Goal: Contribute content

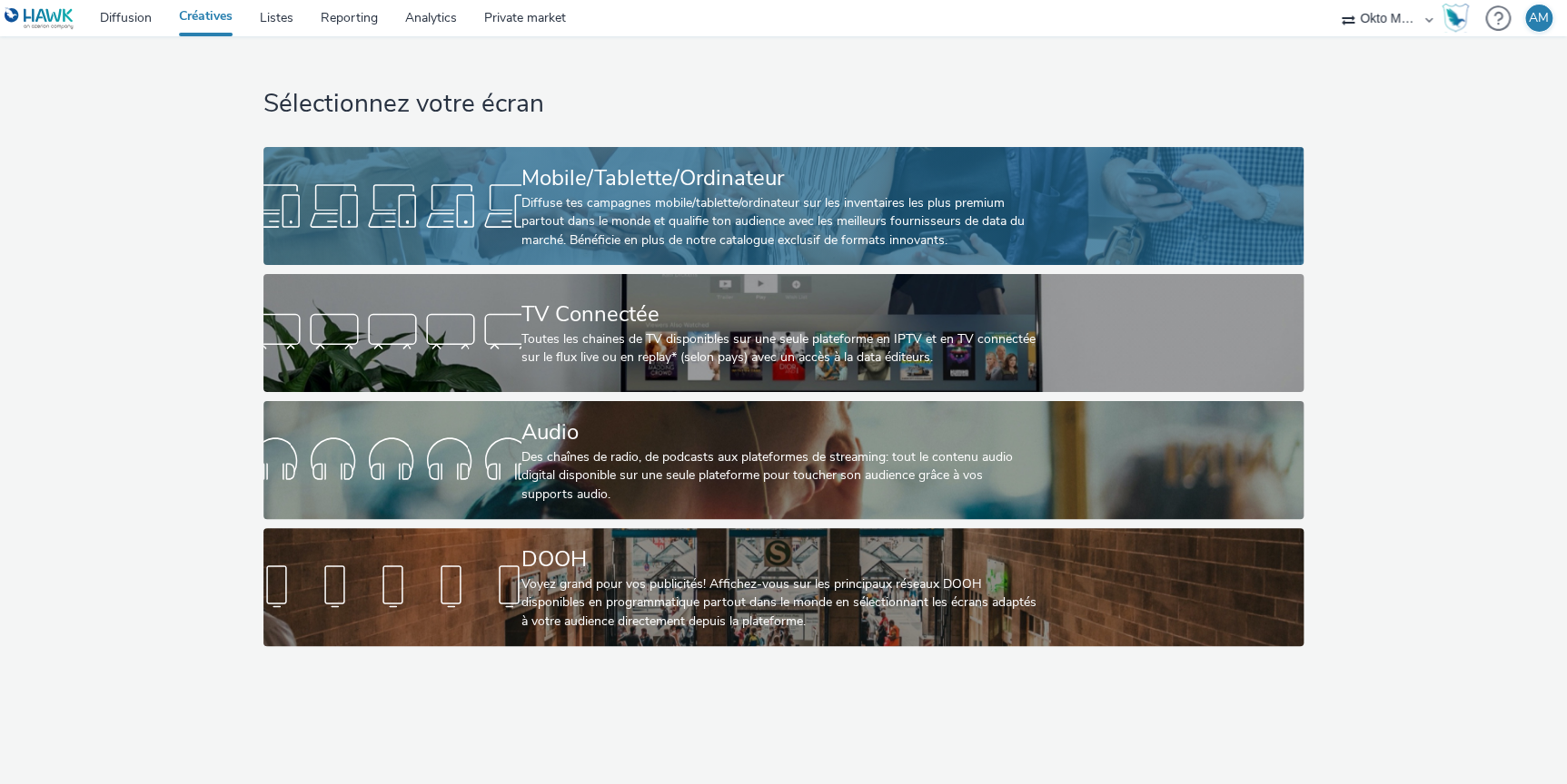
click at [664, 207] on div "Diffuse tes campagnes mobile/tablette/ordinateur sur les inventaires les plus p…" at bounding box center [780, 221] width 517 height 56
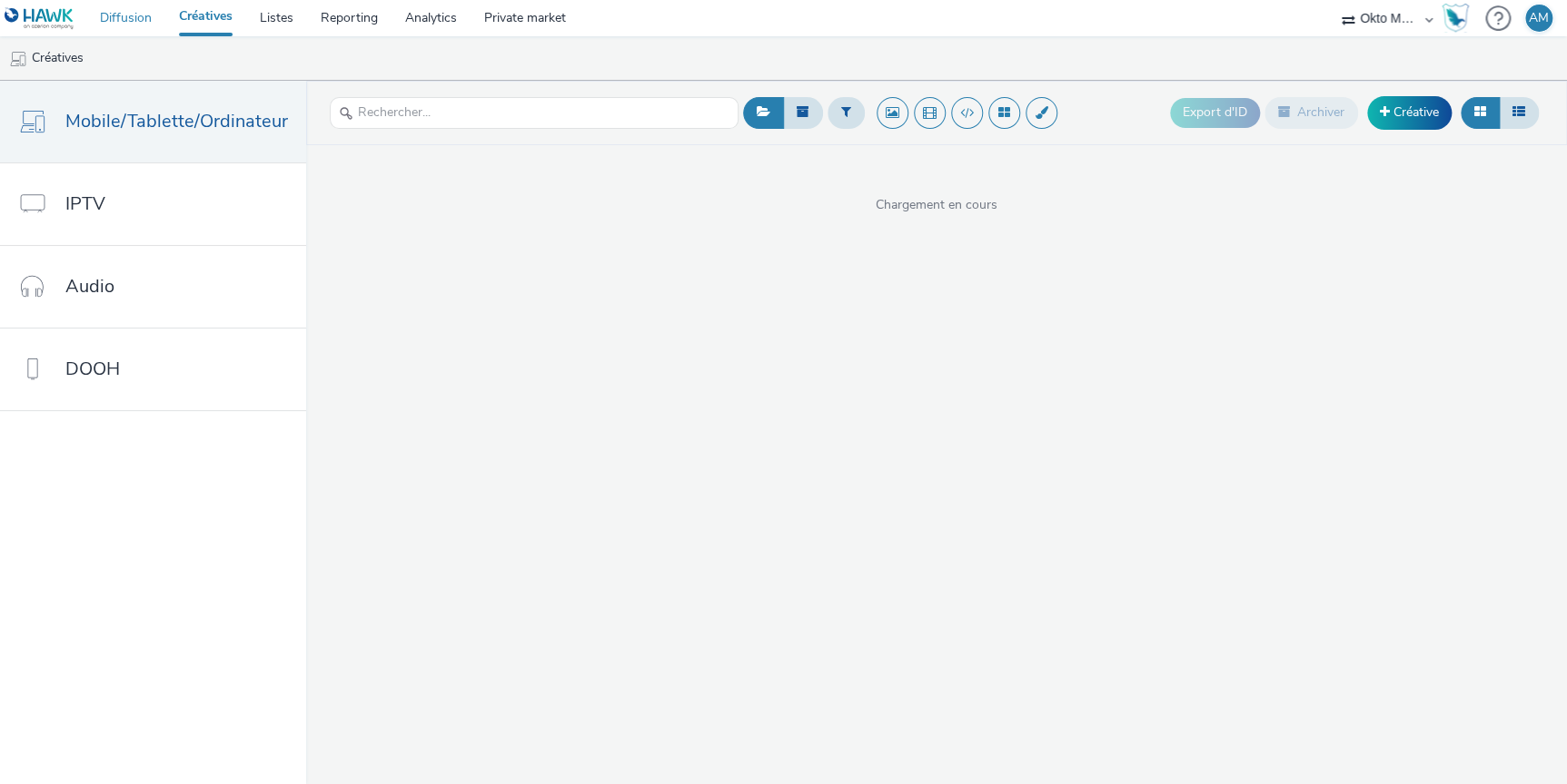
click at [123, 20] on link "Diffusion" at bounding box center [125, 18] width 79 height 36
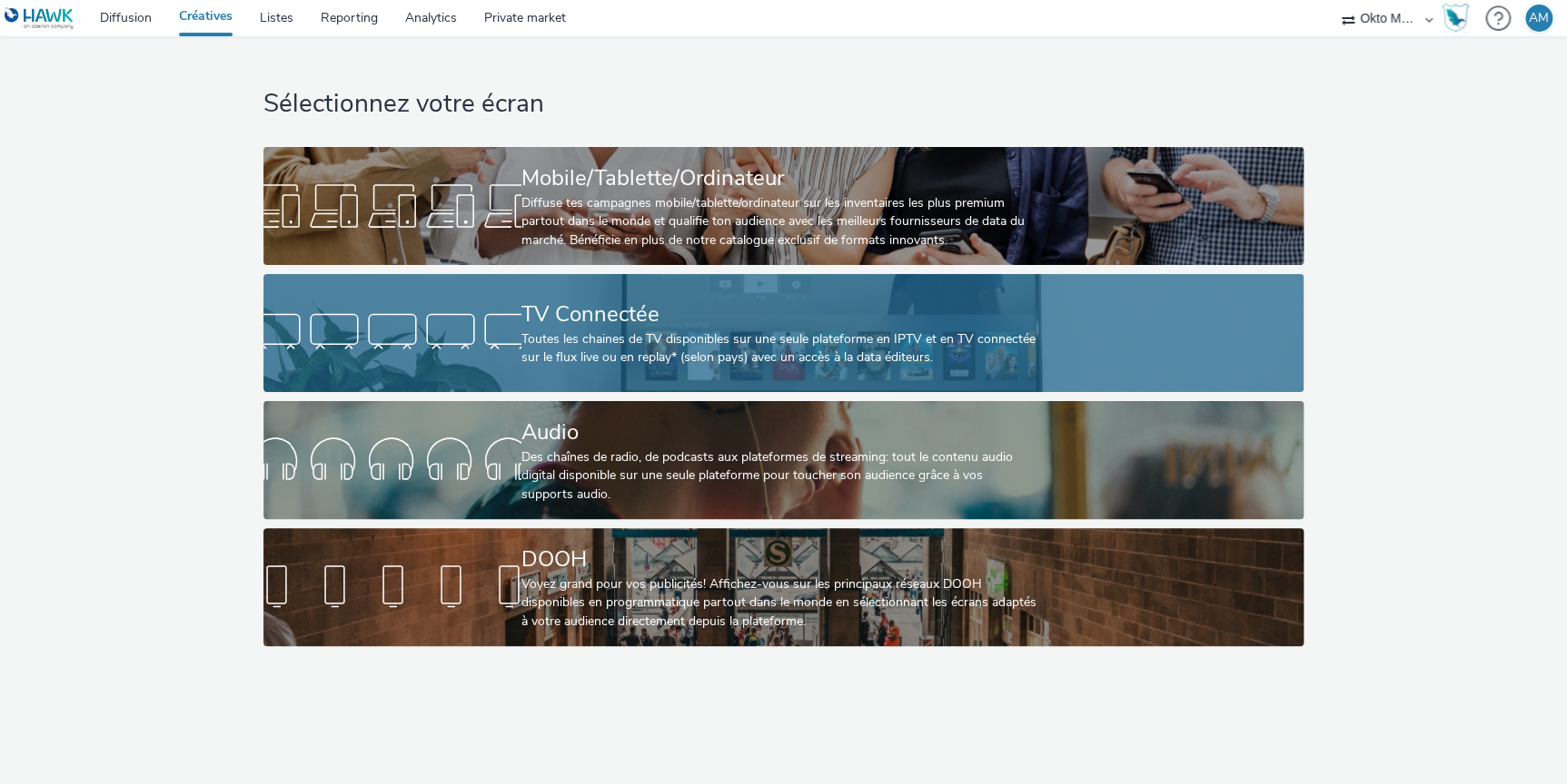
click at [568, 329] on div "TV Connectée" at bounding box center [780, 314] width 517 height 32
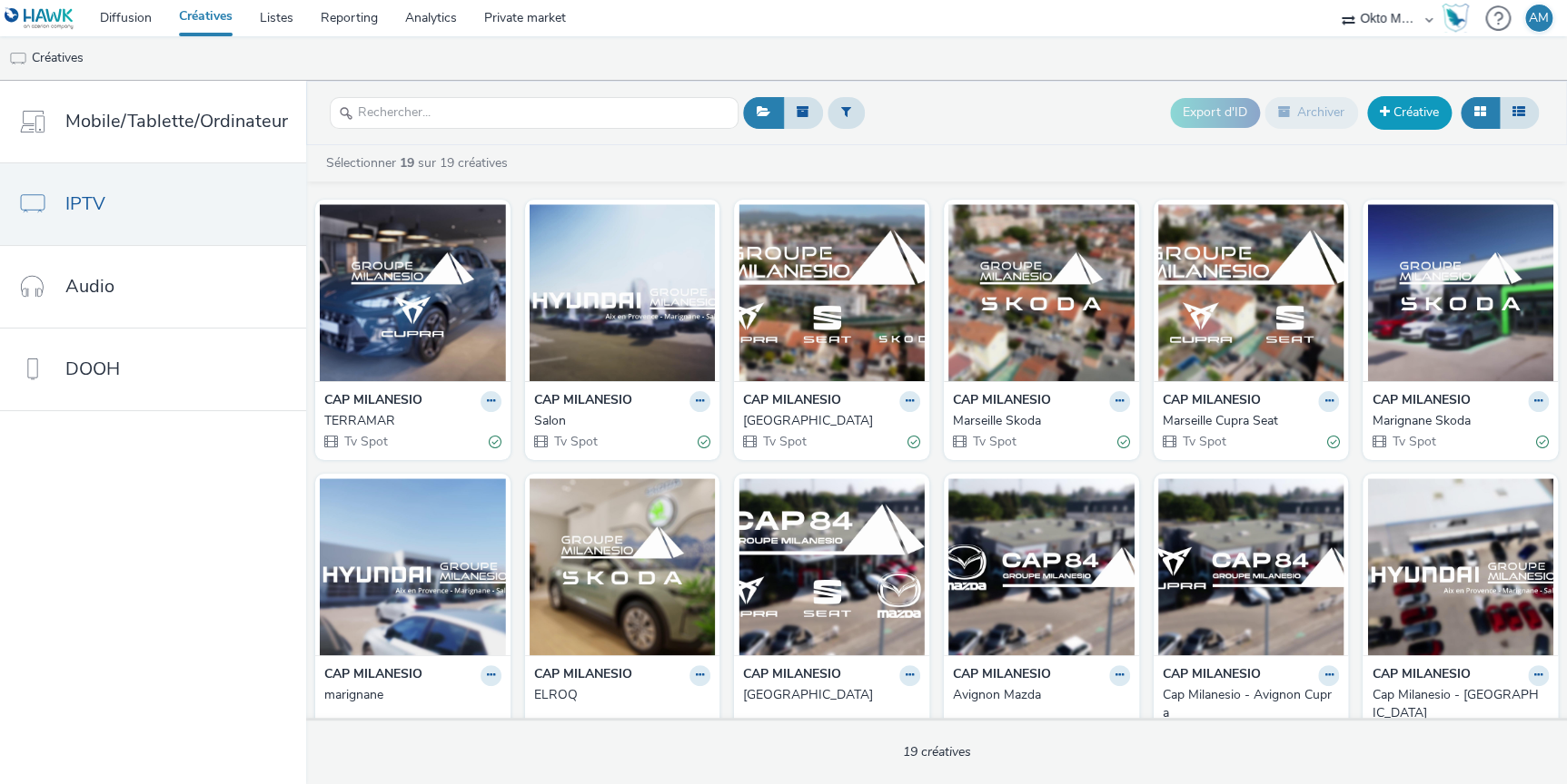
click at [1392, 117] on link "Créative" at bounding box center [1409, 113] width 85 height 33
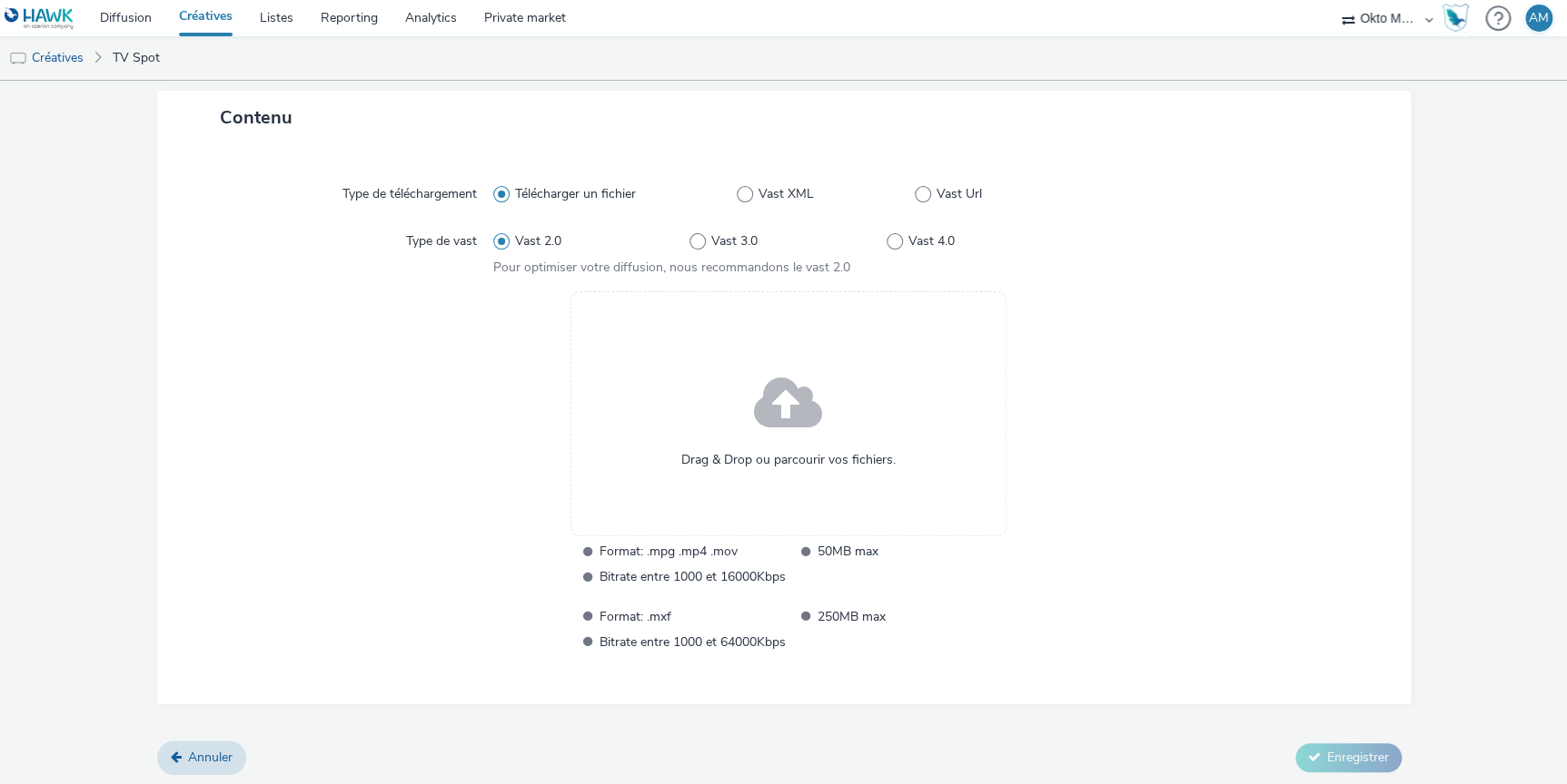
scroll to position [382, 0]
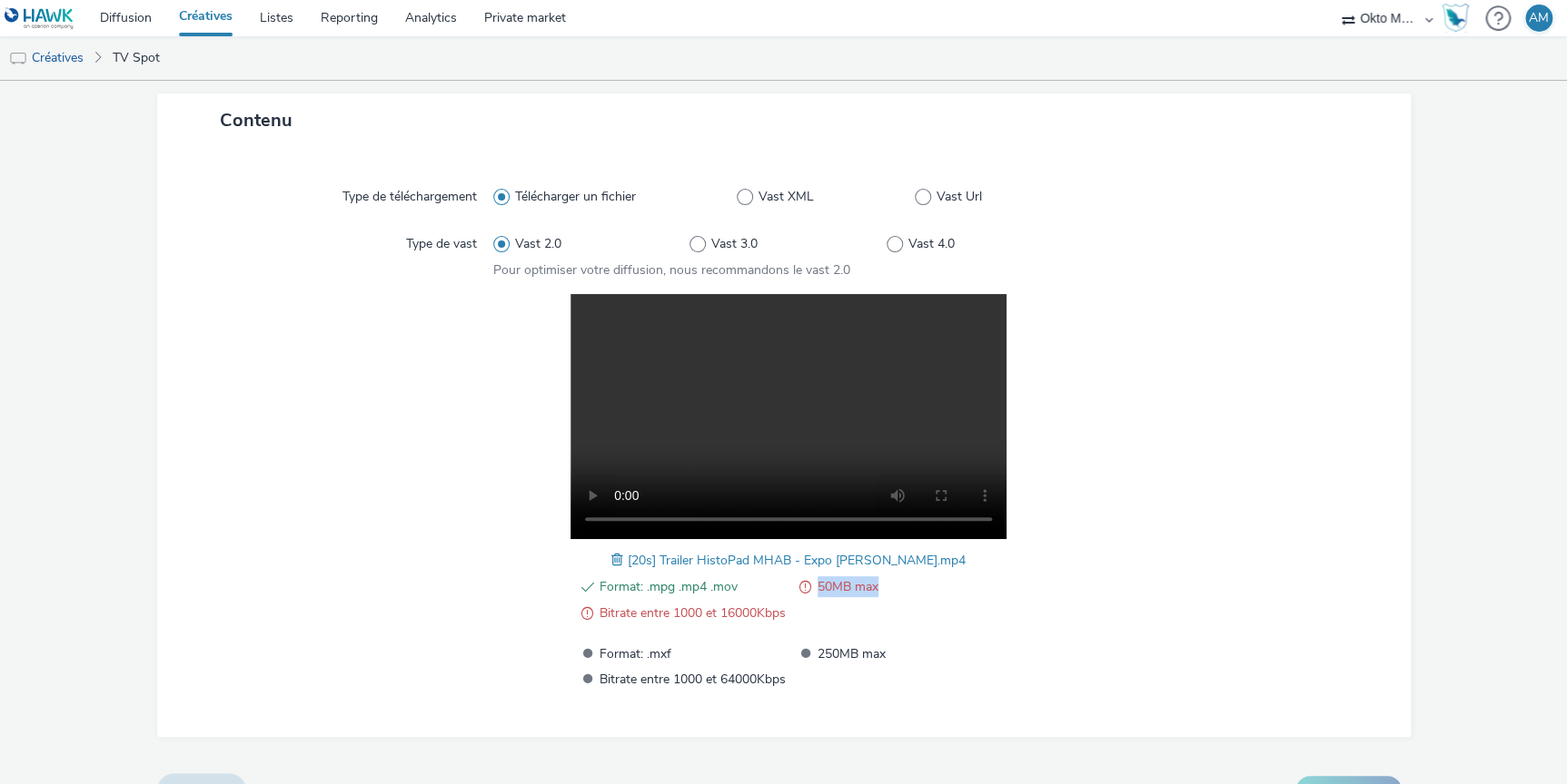
drag, startPoint x: 806, startPoint y: 581, endPoint x: 910, endPoint y: 585, distance: 104.1
click at [910, 585] on li "50MB max" at bounding box center [897, 587] width 214 height 21
drag, startPoint x: 609, startPoint y: 616, endPoint x: 648, endPoint y: 614, distance: 39.1
click at [627, 615] on span "Bitrate entre 1000 et 16000Kbps" at bounding box center [692, 613] width 186 height 21
drag, startPoint x: 653, startPoint y: 613, endPoint x: 721, endPoint y: 613, distance: 68.0
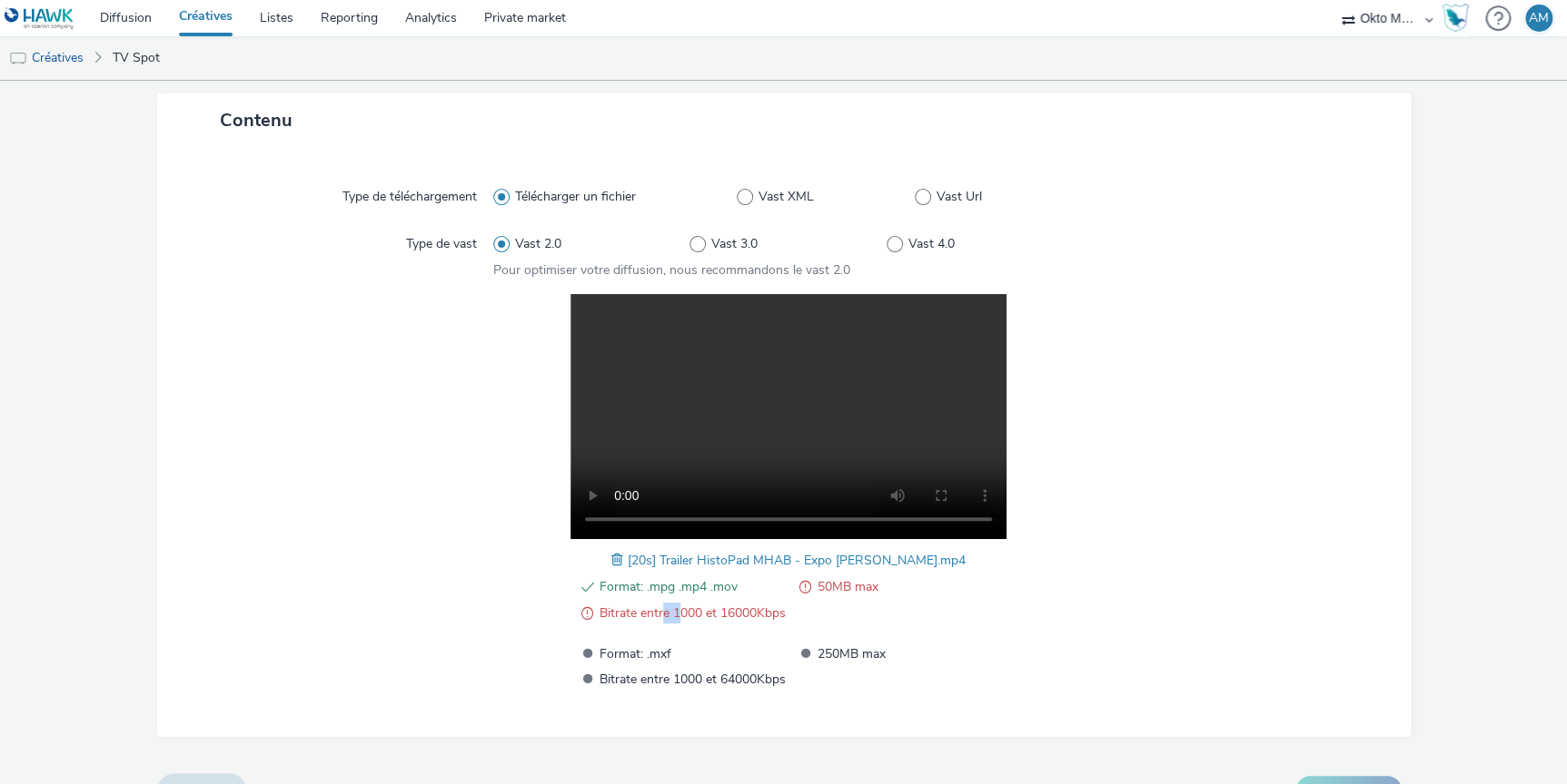
click at [707, 612] on span "Bitrate entre 1000 et 16000Kbps" at bounding box center [692, 613] width 186 height 21
click at [821, 612] on ul "Format: .mpg .mp4 .mov 50MB max Bitrate entre 1000 et 16000Kbps" at bounding box center [788, 600] width 431 height 48
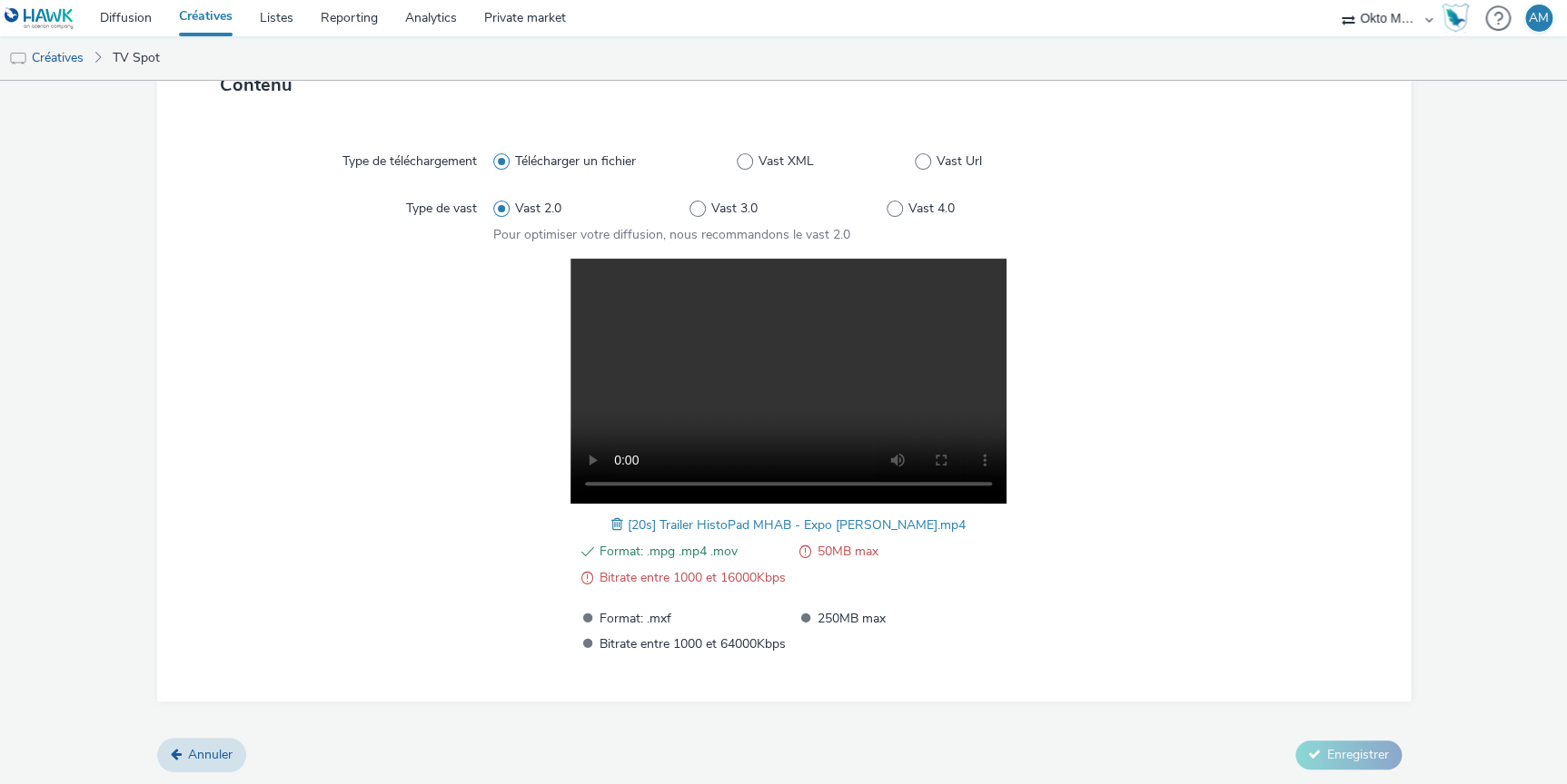
scroll to position [414, 0]
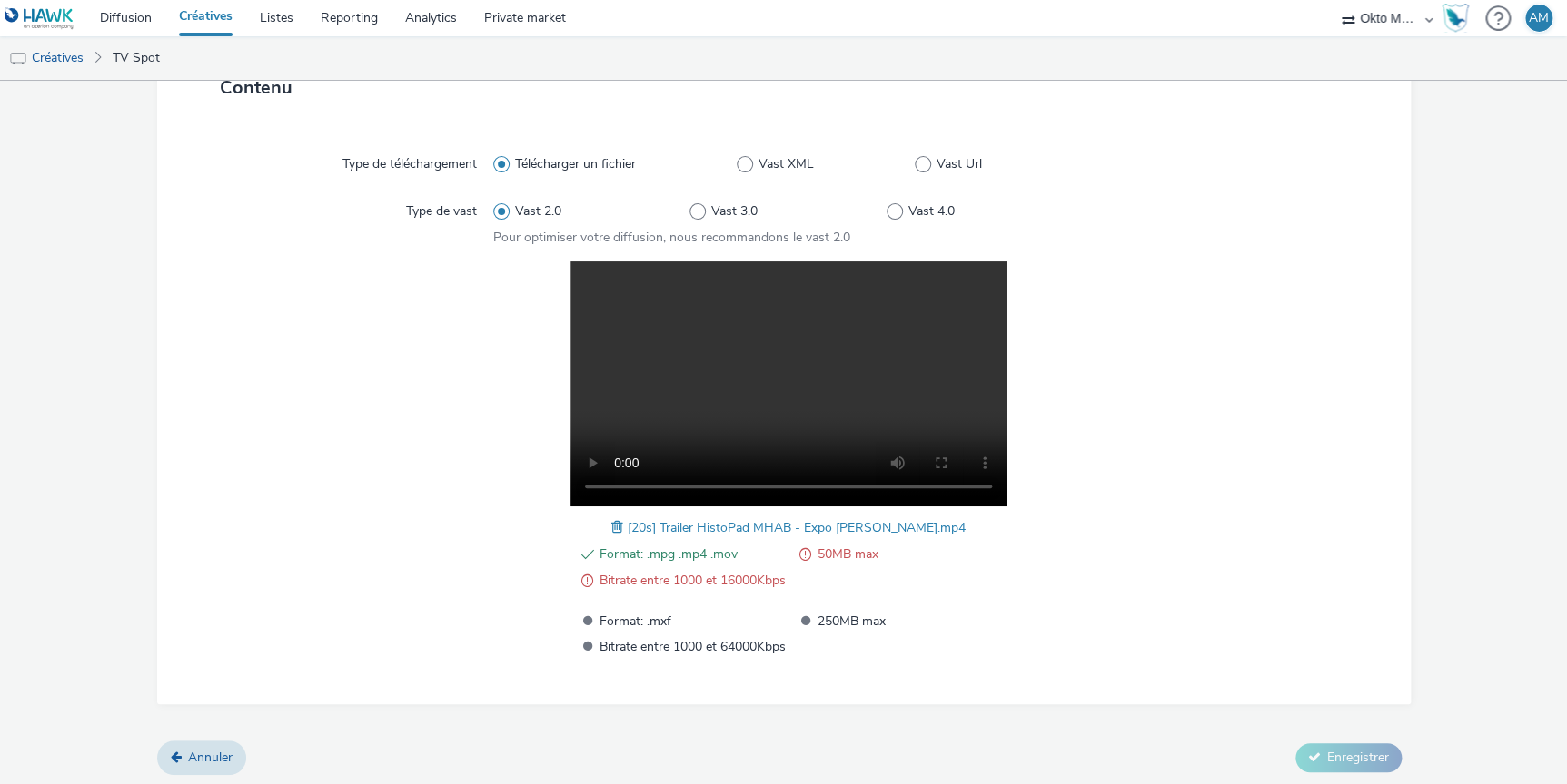
click at [824, 550] on span "50MB max" at bounding box center [910, 555] width 186 height 21
click at [799, 553] on span at bounding box center [805, 555] width 12 height 21
click at [582, 579] on span at bounding box center [587, 581] width 12 height 21
drag, startPoint x: 784, startPoint y: 581, endPoint x: 789, endPoint y: 548, distance: 33.4
click at [789, 548] on ul "Format: .mpg .mp4 .mov 50MB max Bitrate entre 1000 et 16000Kbps" at bounding box center [788, 568] width 431 height 48
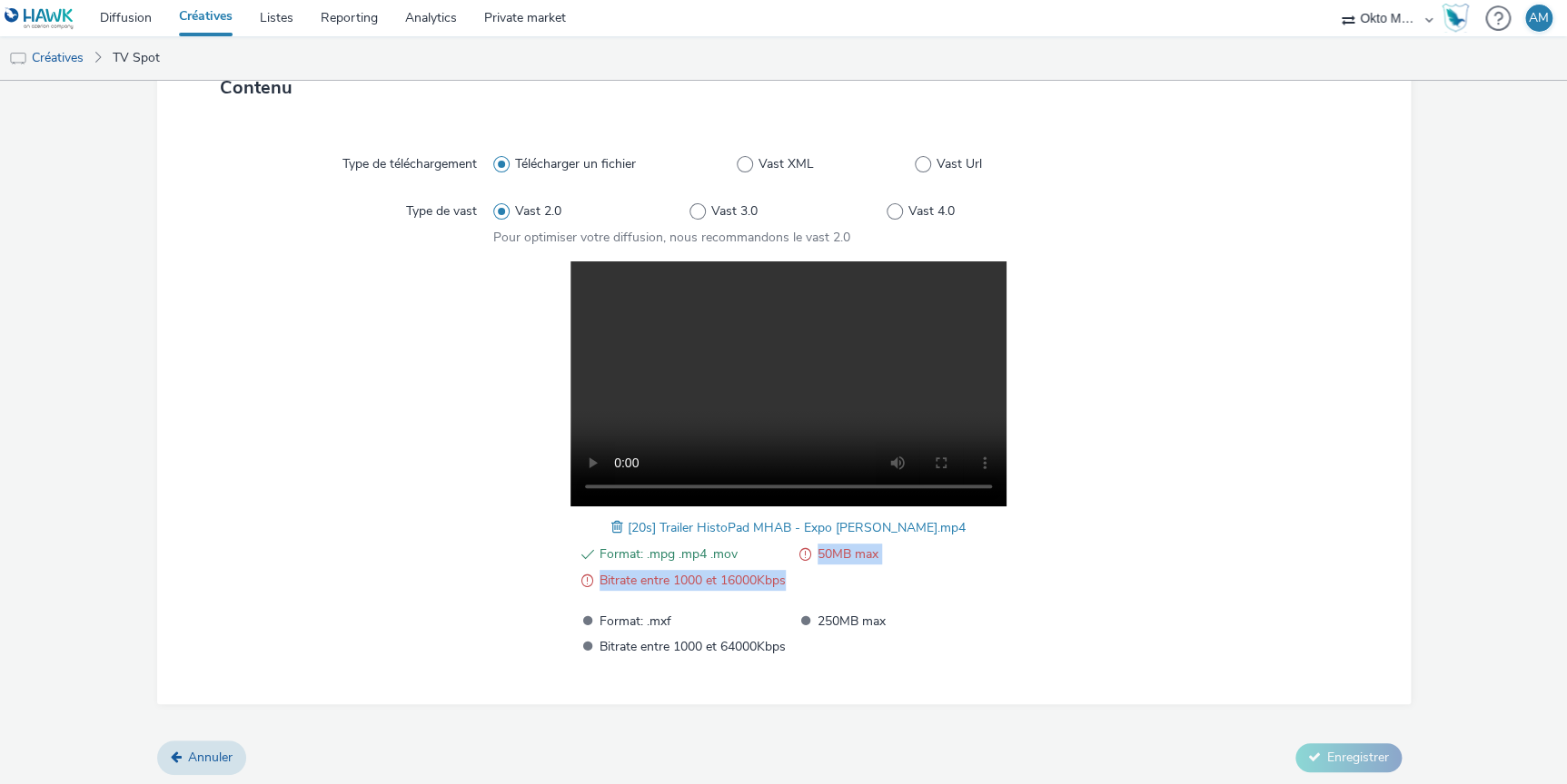
copy ul "50MB max Bitrate entre 1000 et 16000Kbps"
click at [1363, 386] on div at bounding box center [1230, 459] width 296 height 396
click at [827, 587] on ul "Format: .mpg .mp4 .mov 50MB max Bitrate entre 1000 et 16000Kbps" at bounding box center [788, 568] width 431 height 48
drag, startPoint x: 787, startPoint y: 580, endPoint x: 665, endPoint y: 585, distance: 122.1
click at [665, 585] on ul "Format: .mpg .mp4 .mov 50MB max Bitrate entre 1000 et 16000Kbps" at bounding box center [788, 568] width 431 height 48
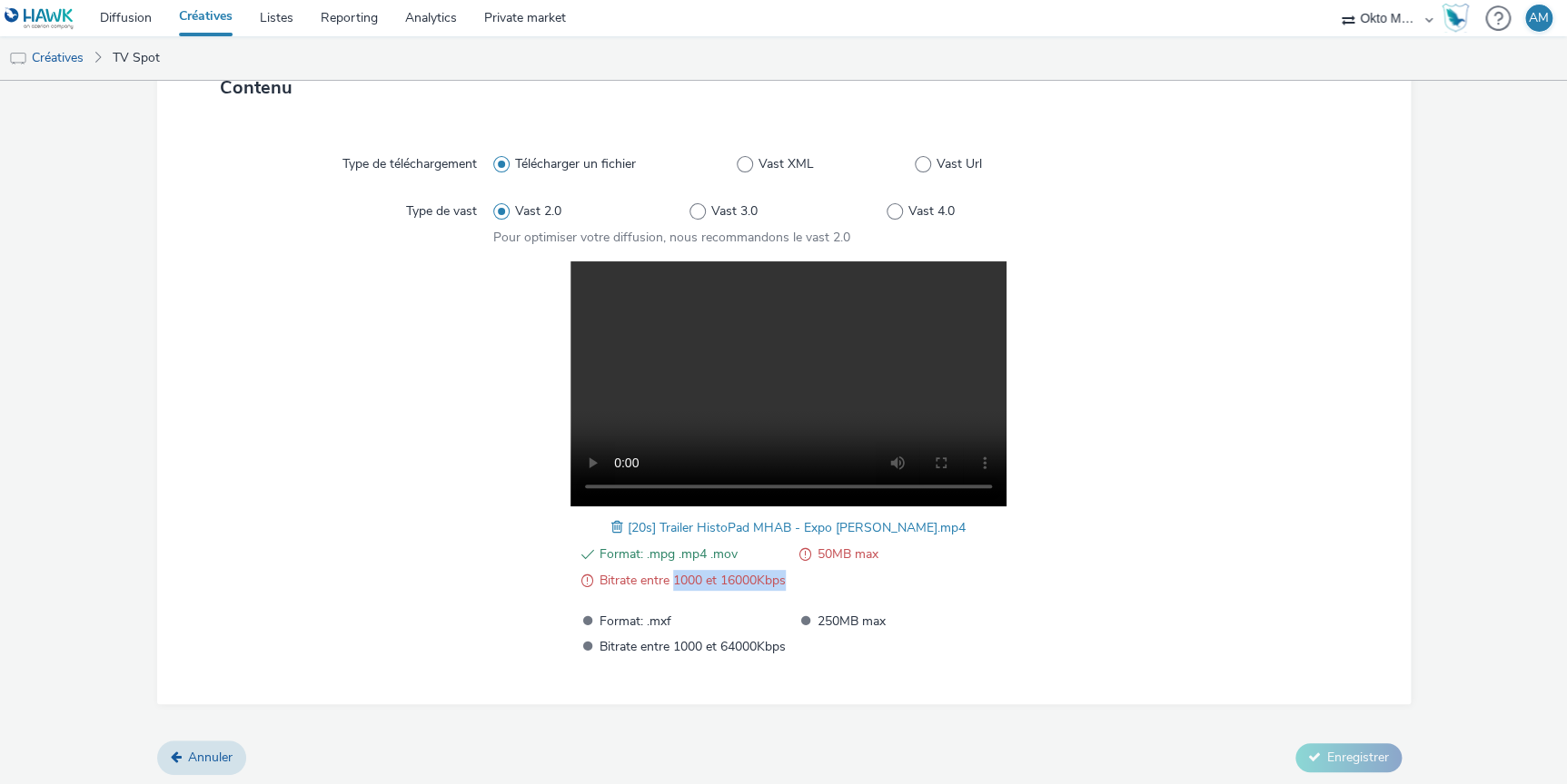
copy span "1000 et 16000Kbps"
click at [1214, 453] on div at bounding box center [1230, 459] width 296 height 396
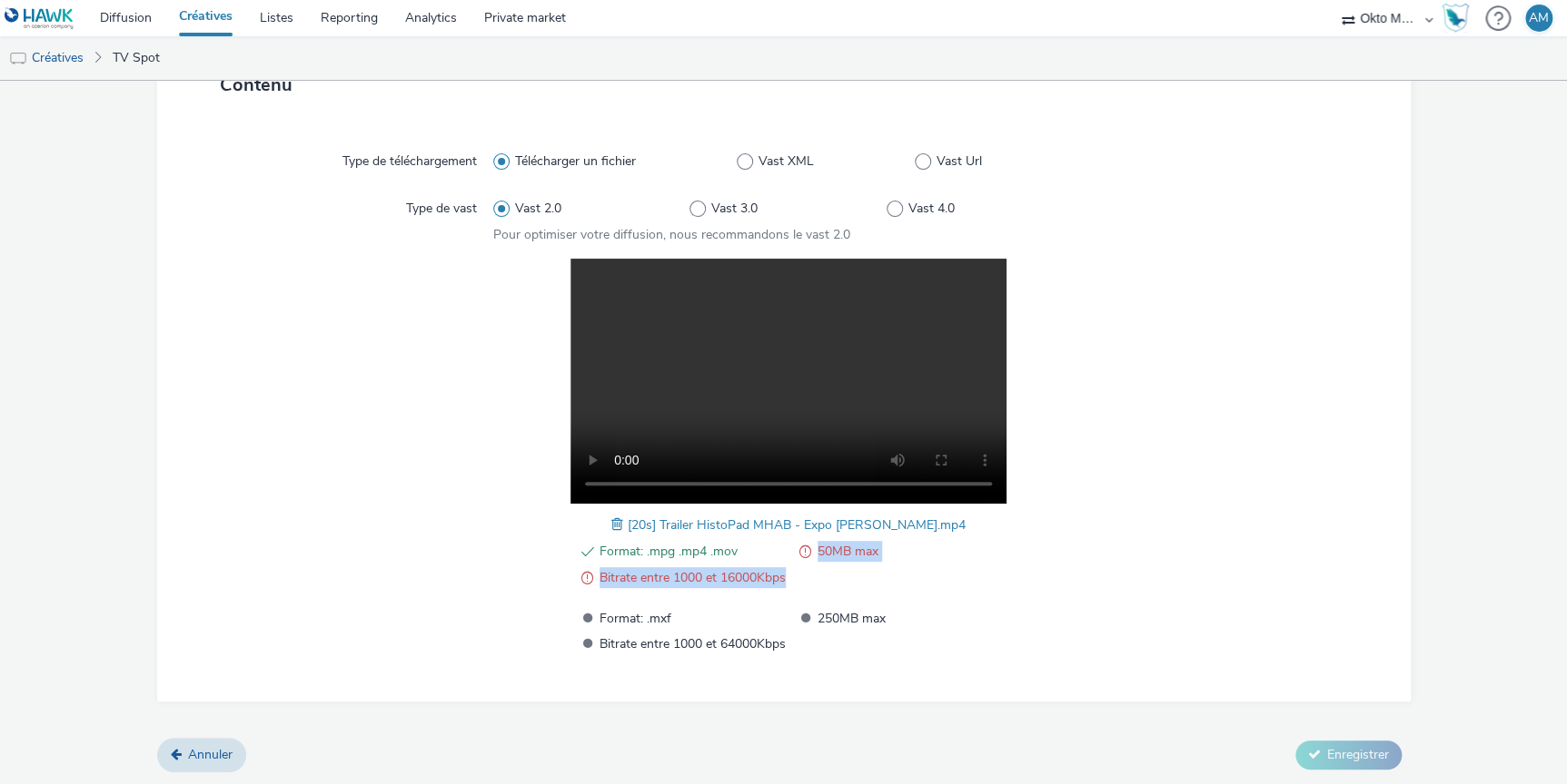
drag, startPoint x: 796, startPoint y: 548, endPoint x: 791, endPoint y: 586, distance: 38.3
click at [791, 586] on div "Format: .mpg .mp4 .mov 50MB max Bitrate entre 1000 et 16000Kbps Format: .mxf 25…" at bounding box center [788, 598] width 431 height 113
copy ul "50MB max Bitrate entre 1000 et 16000Kbps"
